Goal: Information Seeking & Learning: Learn about a topic

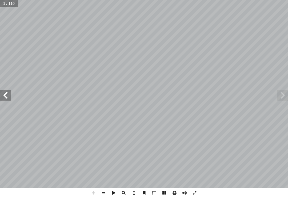
click at [282, 94] on span at bounding box center [283, 95] width 11 height 11
click at [3, 100] on span at bounding box center [5, 95] width 11 height 11
